Goal: Navigation & Orientation: Find specific page/section

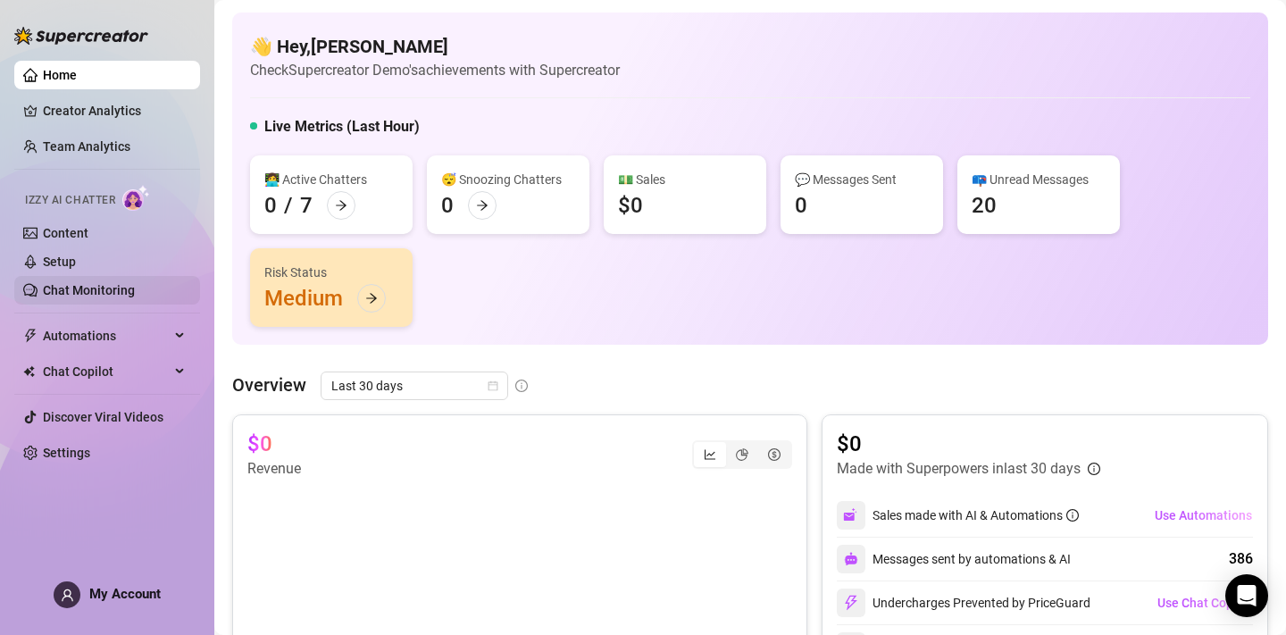
click at [133, 283] on link "Chat Monitoring" at bounding box center [89, 290] width 92 height 14
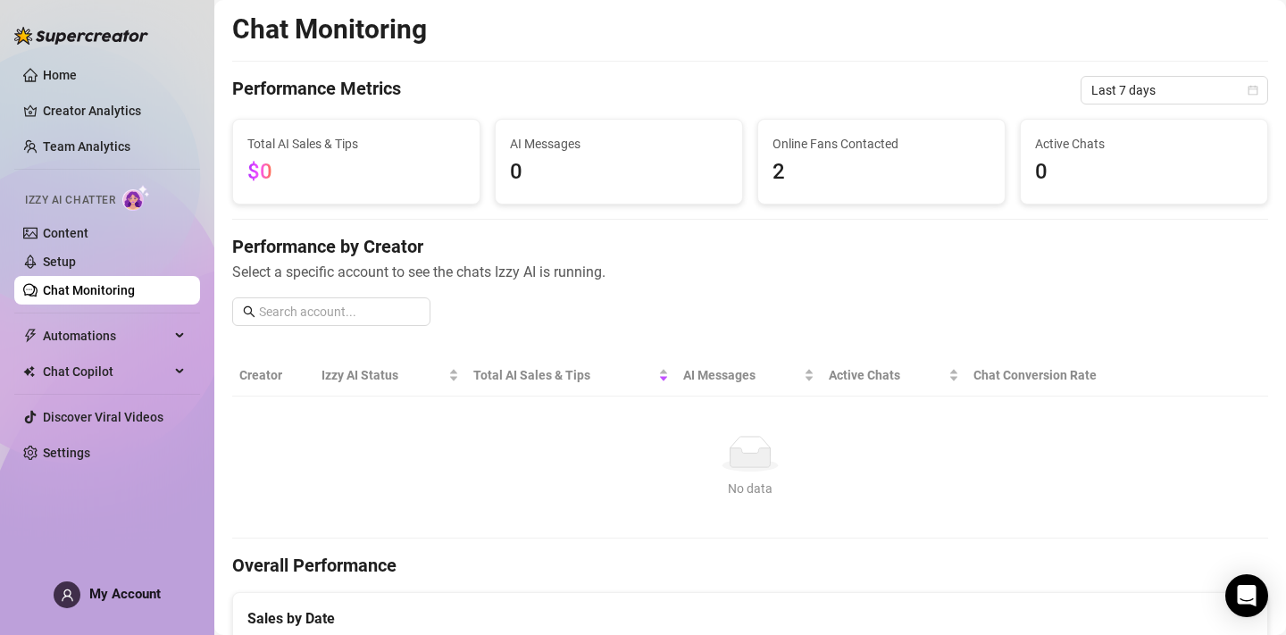
click at [134, 196] on img at bounding box center [136, 198] width 28 height 26
click at [51, 227] on link "Content" at bounding box center [66, 233] width 46 height 14
